Goal: Transaction & Acquisition: Purchase product/service

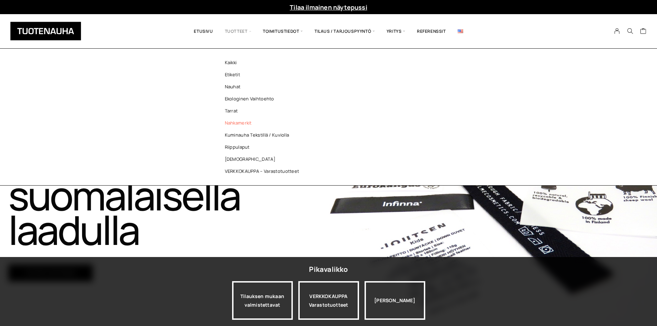
click at [235, 120] on link "Nahkamerkit" at bounding box center [264, 123] width 100 height 12
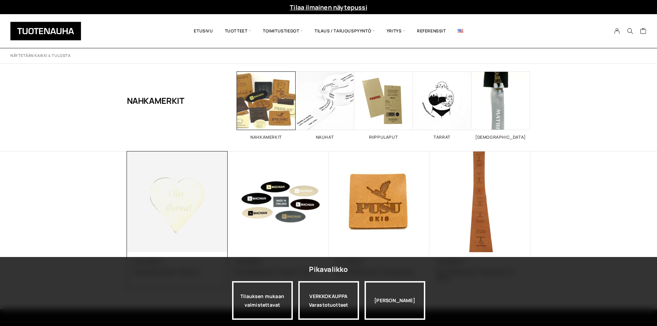
click at [181, 231] on img at bounding box center [177, 202] width 106 height 106
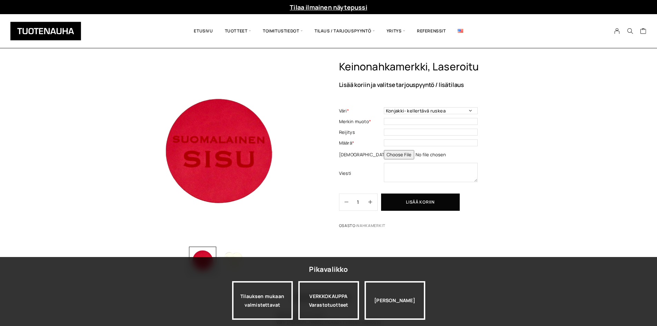
click at [444, 106] on td "Konjakki- kellertävä ruskea Punainen Kiiltävä musta Kulta Keskiruskea Tummasini…" at bounding box center [432, 111] width 96 height 11
click at [444, 114] on select "Konjakki- kellertävä ruskea Punainen Kiiltävä musta Kulta Keskiruskea Tummasini…" at bounding box center [431, 110] width 94 height 7
drag, startPoint x: 545, startPoint y: 170, endPoint x: 563, endPoint y: 125, distance: 49.3
click at [545, 170] on div "Keinonahkamerkki, laseroitu Lisää koriin ja valitse tarjouspyyntö / lisätilaus …" at bounding box center [328, 224] width 657 height 329
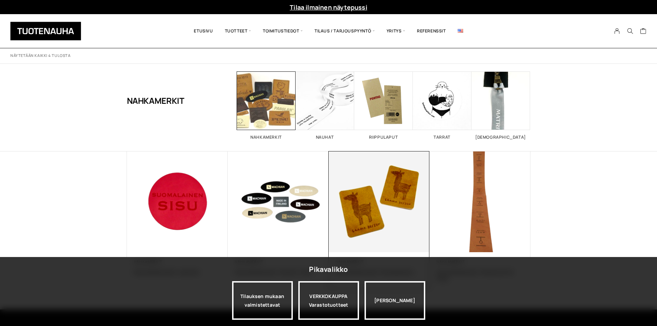
click at [358, 209] on img at bounding box center [379, 202] width 106 height 106
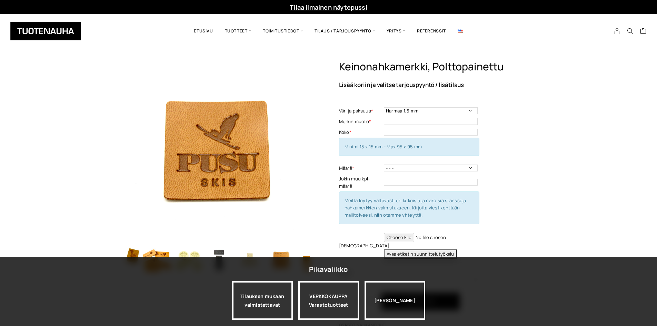
drag, startPoint x: 296, startPoint y: 262, endPoint x: 215, endPoint y: 262, distance: 81.4
click at [236, 262] on img "button" at bounding box center [250, 261] width 28 height 28
drag, startPoint x: 284, startPoint y: 255, endPoint x: 204, endPoint y: 254, distance: 80.0
click at [204, 254] on div at bounding box center [144, 261] width 311 height 28
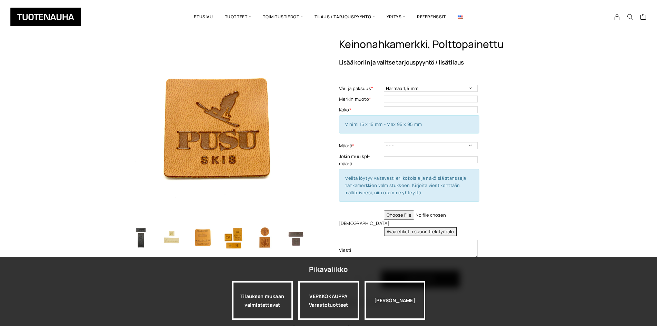
scroll to position [35, 0]
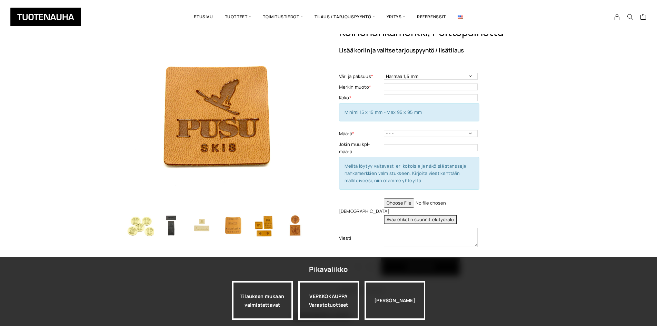
drag, startPoint x: 243, startPoint y: 228, endPoint x: 299, endPoint y: 228, distance: 55.5
click at [278, 227] on img "button" at bounding box center [264, 226] width 28 height 28
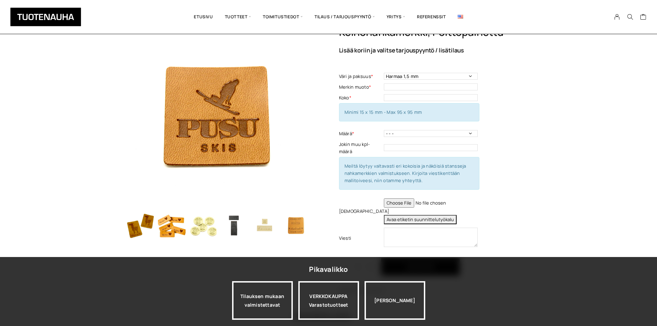
drag, startPoint x: 214, startPoint y: 233, endPoint x: 301, endPoint y: 228, distance: 87.4
click at [294, 229] on div at bounding box center [251, 226] width 311 height 28
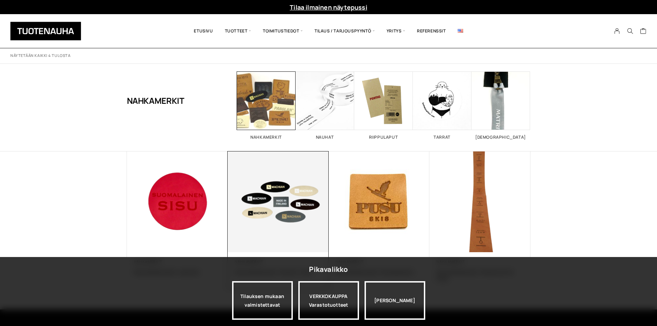
click at [308, 196] on img at bounding box center [278, 201] width 101 height 101
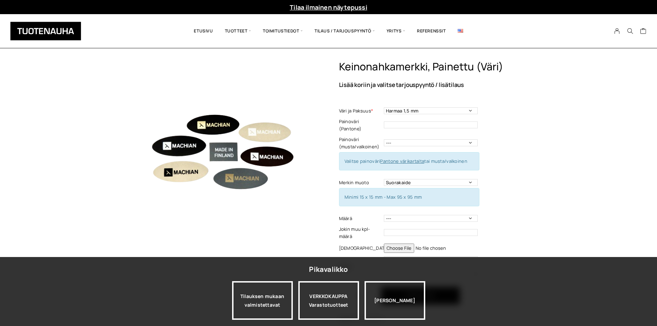
click at [250, 151] on img at bounding box center [218, 151] width 183 height 183
click at [245, 162] on img at bounding box center [218, 151] width 183 height 183
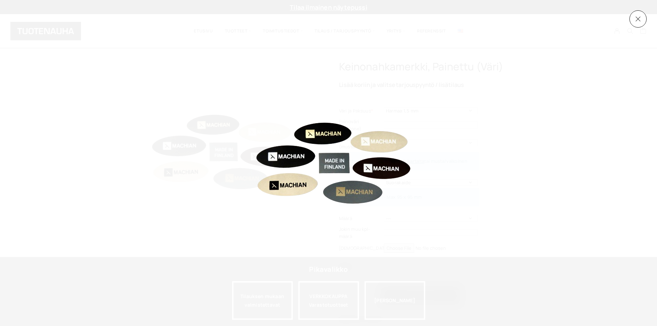
click at [342, 171] on img at bounding box center [328, 162] width 199 height 149
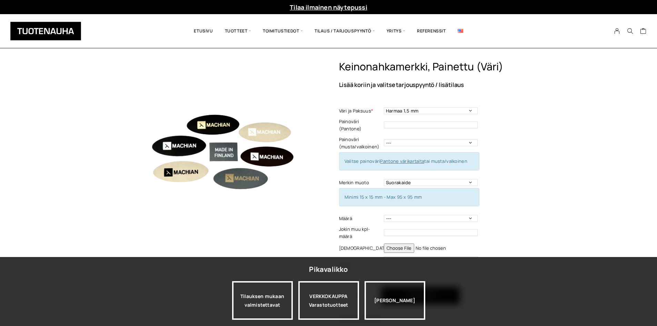
click at [224, 166] on img at bounding box center [218, 151] width 183 height 183
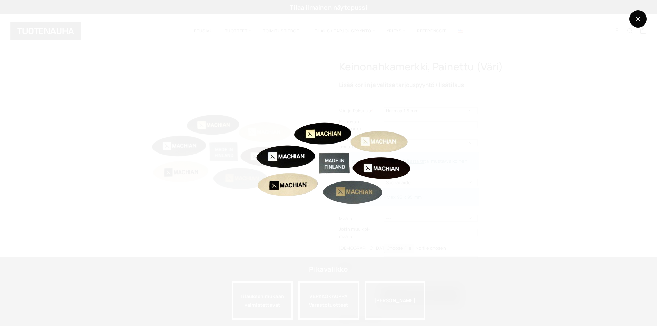
click at [645, 19] on button at bounding box center [638, 18] width 17 height 17
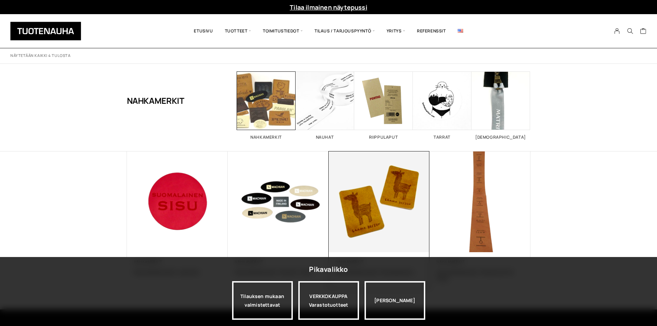
click at [390, 190] on img at bounding box center [379, 202] width 106 height 106
